Goal: Check status: Check status

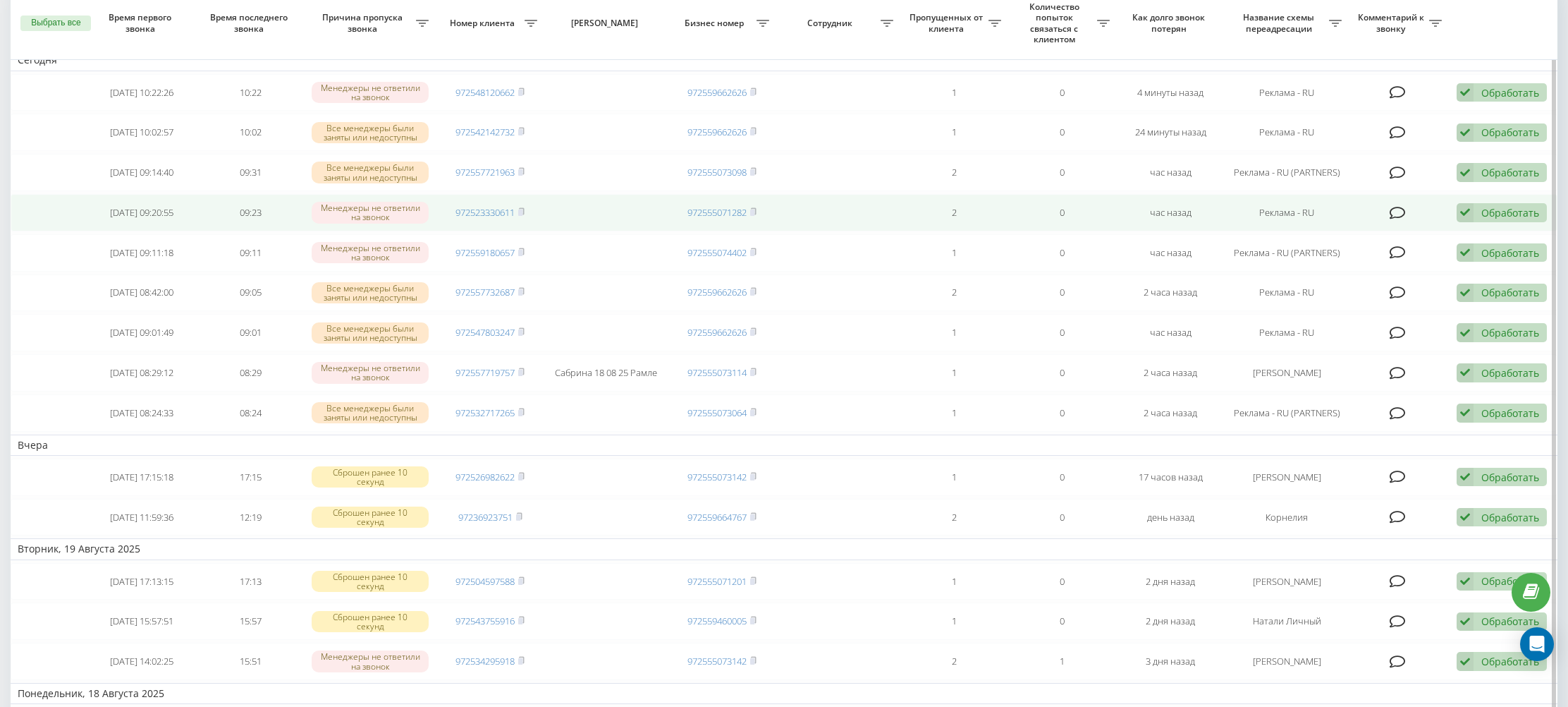
scroll to position [122, 0]
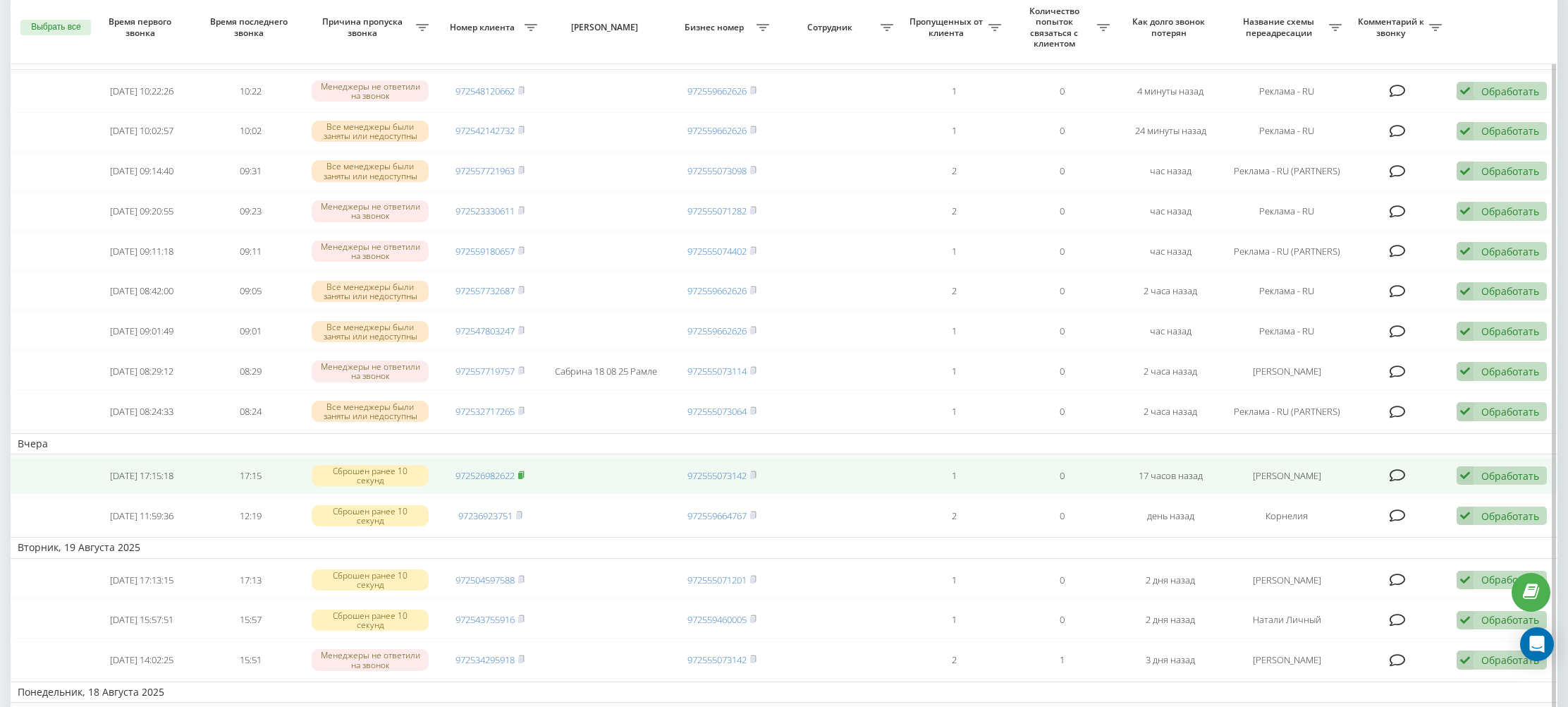
click at [523, 477] on rect at bounding box center [520, 476] width 5 height 6
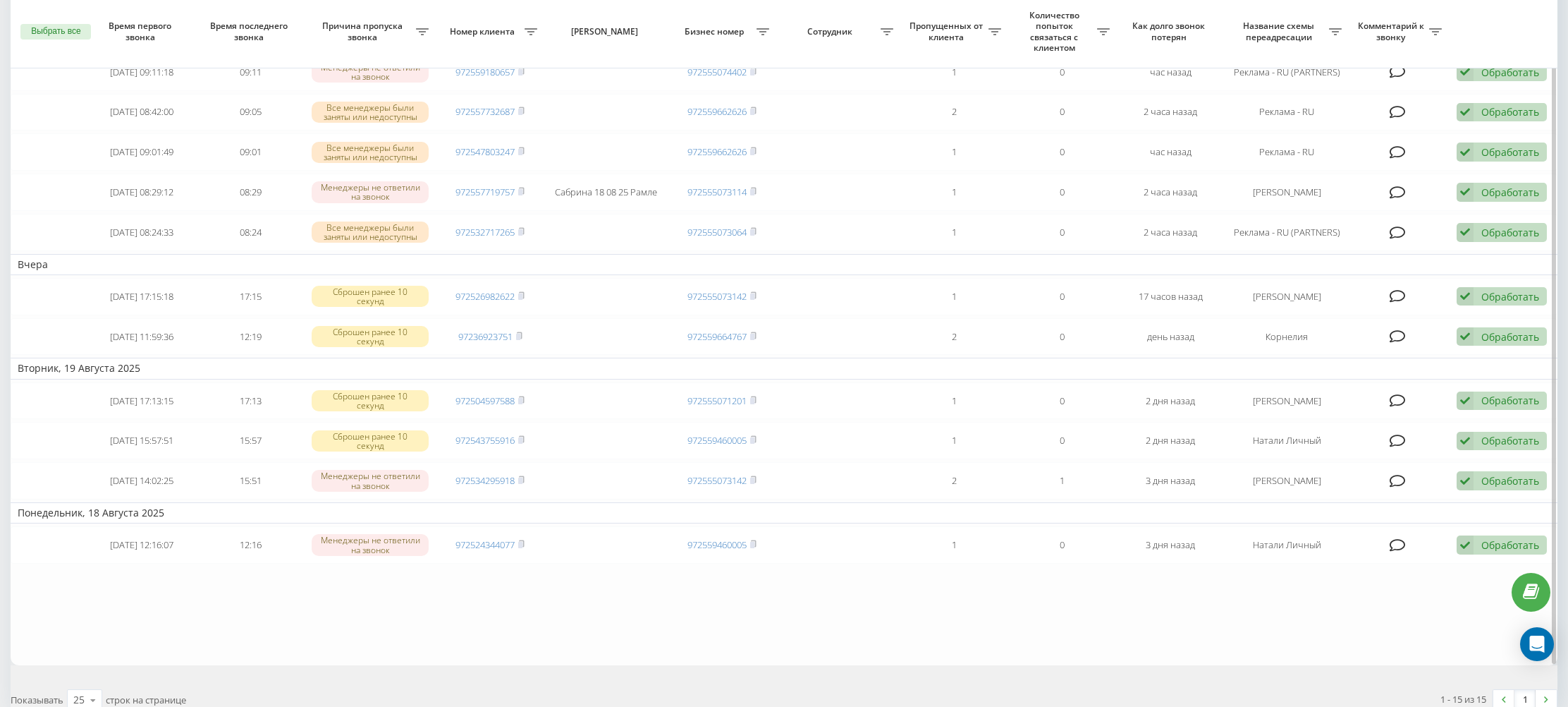
scroll to position [308, 0]
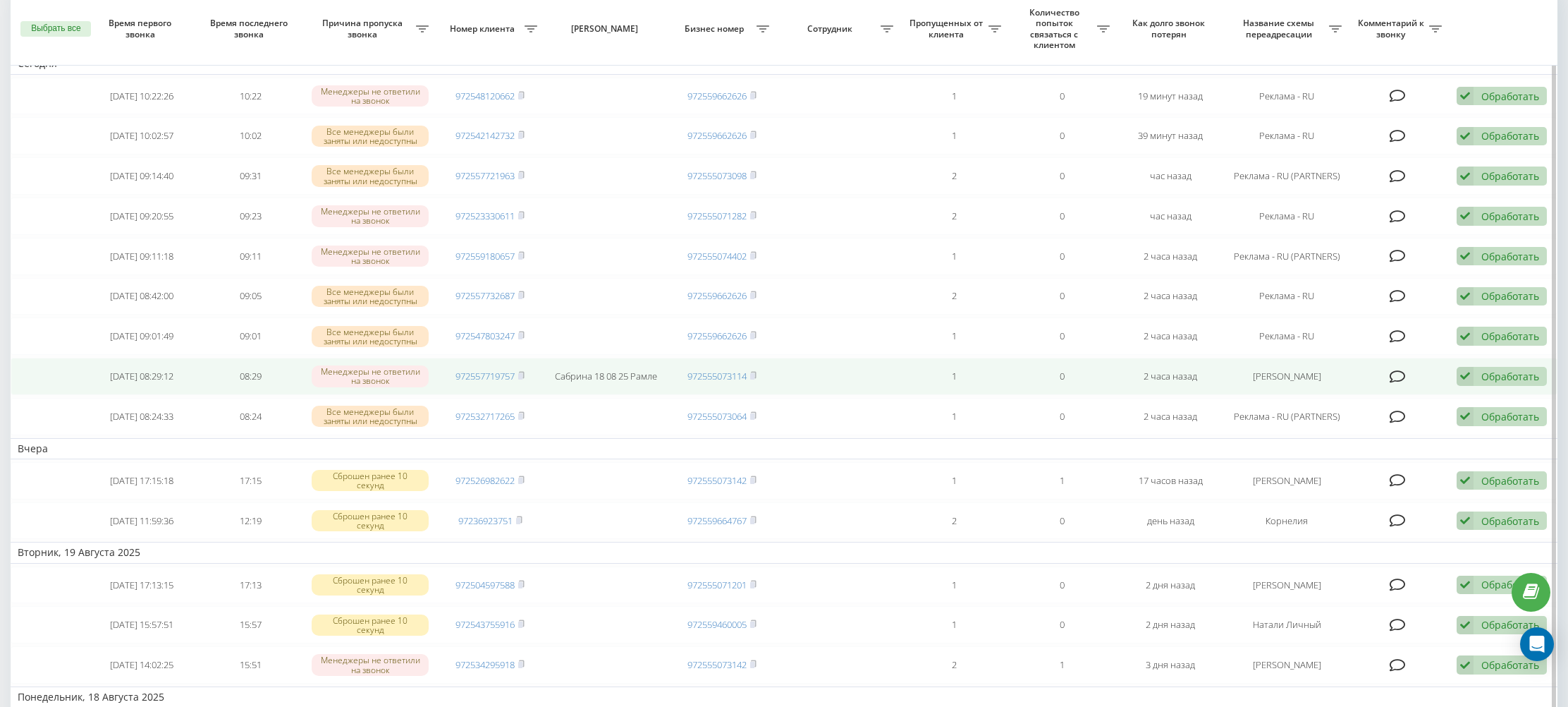
scroll to position [114, 0]
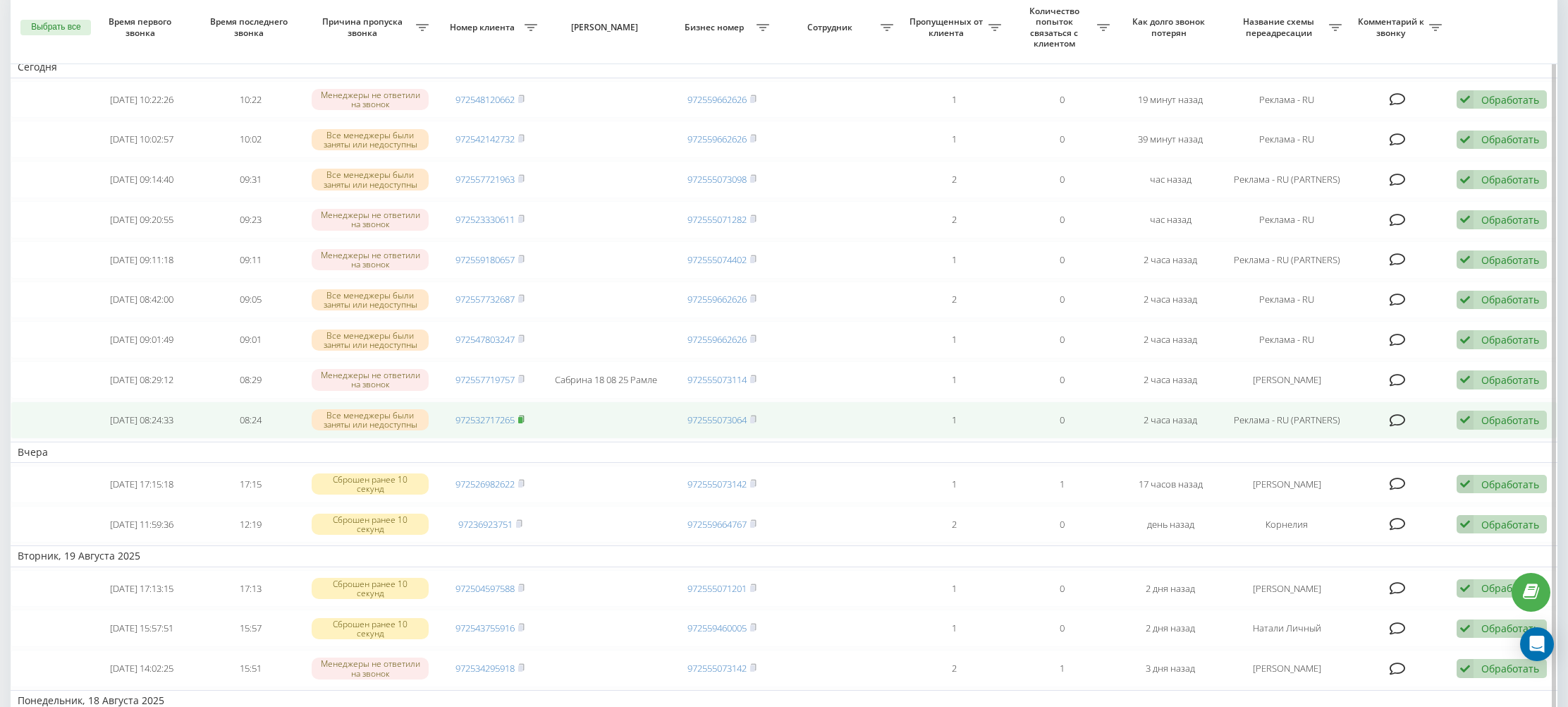
click at [523, 420] on rect at bounding box center [520, 420] width 5 height 6
